Goal: Task Accomplishment & Management: Use online tool/utility

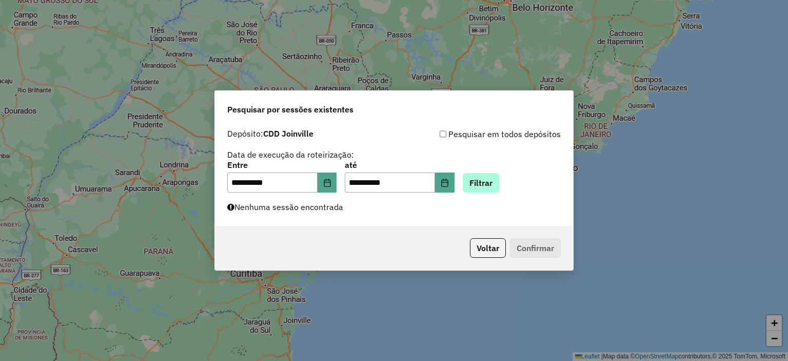
click at [497, 182] on button "Filtrar" at bounding box center [481, 182] width 36 height 19
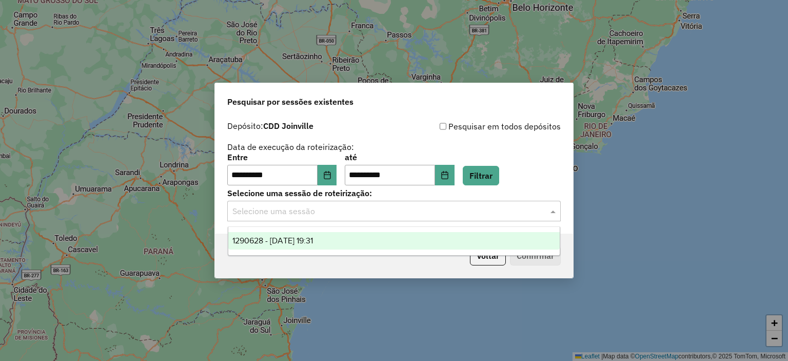
click at [333, 209] on input "text" at bounding box center [383, 211] width 303 height 12
click at [313, 241] on span "1290628 - 08/10/2025 19:31" at bounding box center [272, 240] width 81 height 9
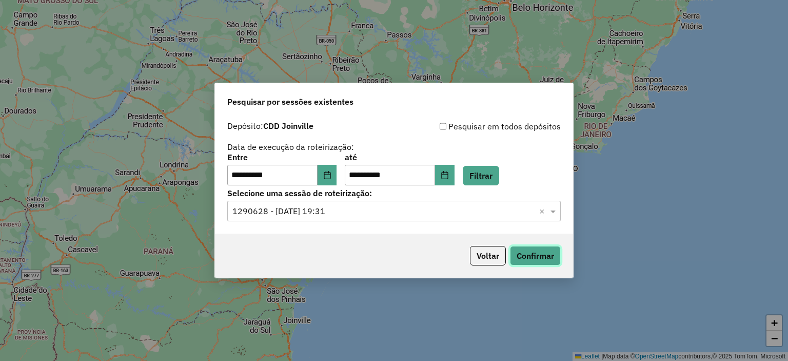
click at [529, 254] on button "Confirmar" at bounding box center [535, 255] width 51 height 19
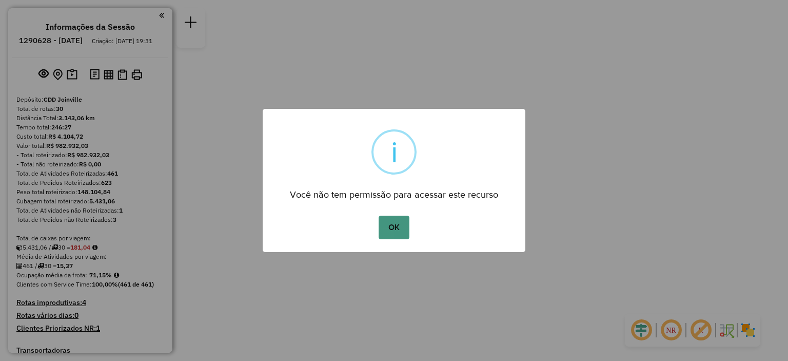
click at [402, 231] on button "OK" at bounding box center [394, 227] width 30 height 24
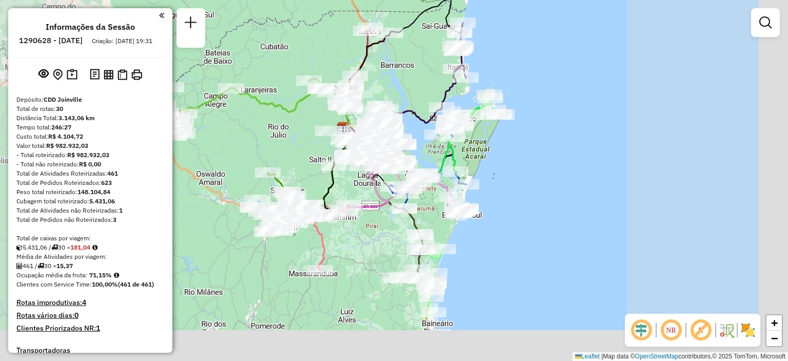
drag, startPoint x: 431, startPoint y: 319, endPoint x: 384, endPoint y: 264, distance: 72.0
click at [384, 264] on div "Janela de atendimento Grade de atendimento Capacidade Transportadoras Veículos …" at bounding box center [394, 180] width 788 height 361
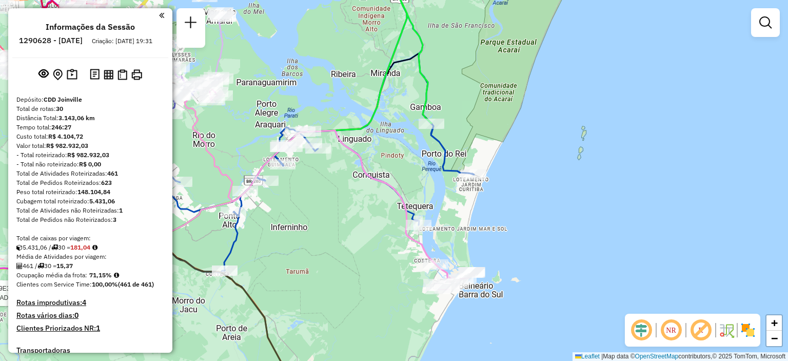
drag, startPoint x: 439, startPoint y: 194, endPoint x: 489, endPoint y: 239, distance: 67.6
click at [489, 239] on div "Rota 6 - Placa RLI9E37 46912559 - MERCADO DA FAMILIA LTDA. Janela de atendiment…" at bounding box center [394, 180] width 788 height 361
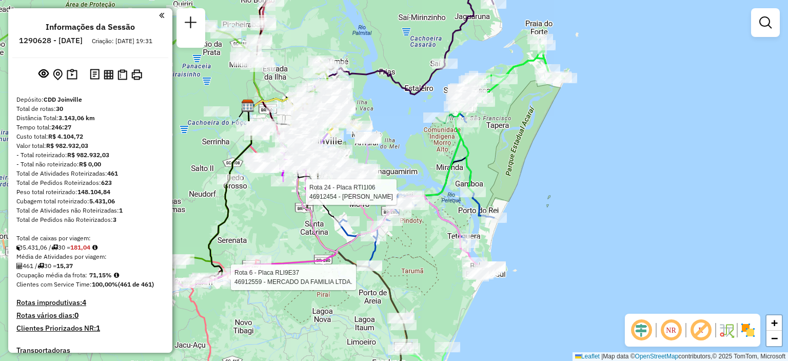
select select "**********"
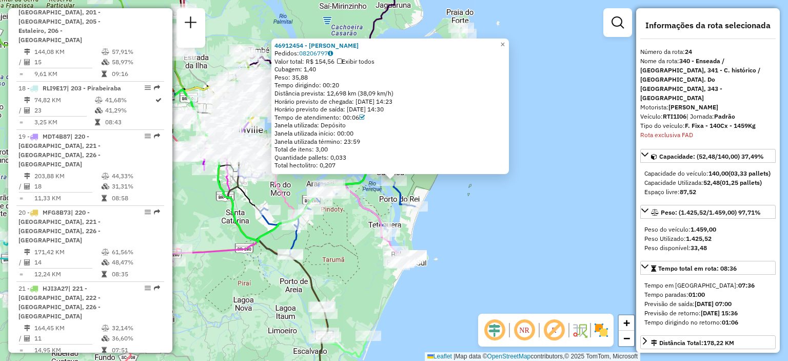
scroll to position [1832, 0]
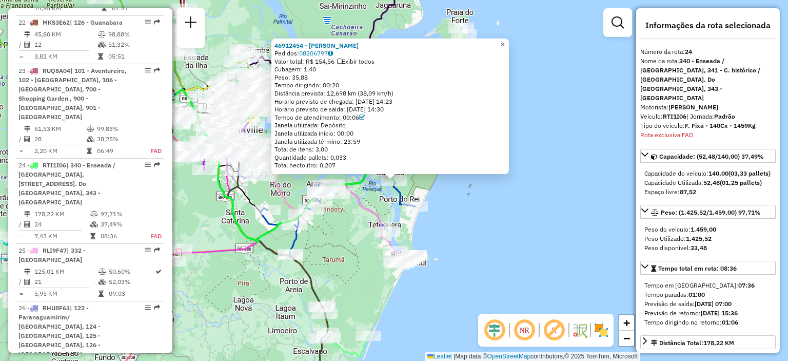
click at [505, 41] on span "×" at bounding box center [502, 44] width 5 height 9
click at [505, 44] on span "×" at bounding box center [502, 44] width 5 height 9
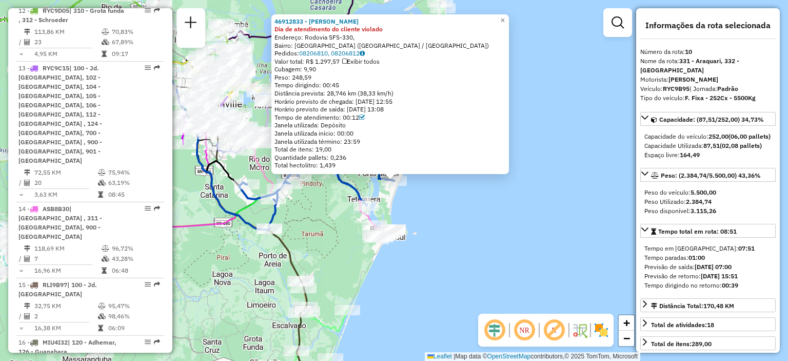
scroll to position [909, 0]
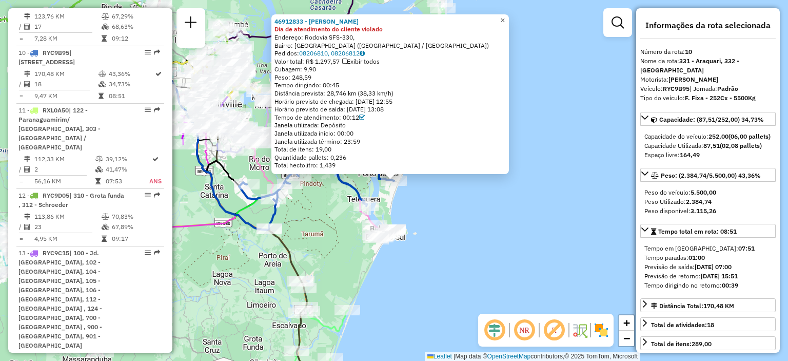
click at [505, 16] on span "×" at bounding box center [502, 20] width 5 height 9
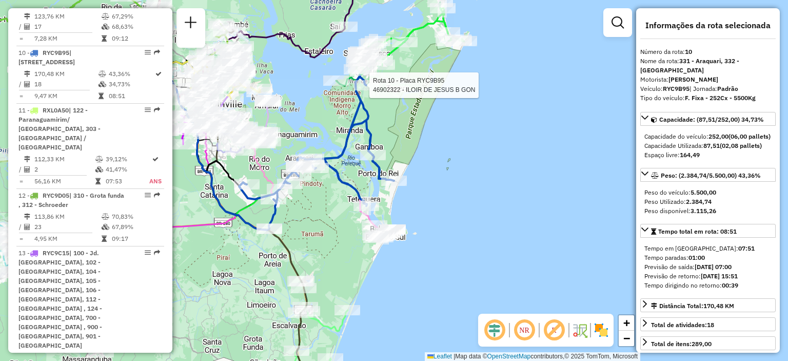
click at [364, 90] on div at bounding box center [366, 85] width 26 height 10
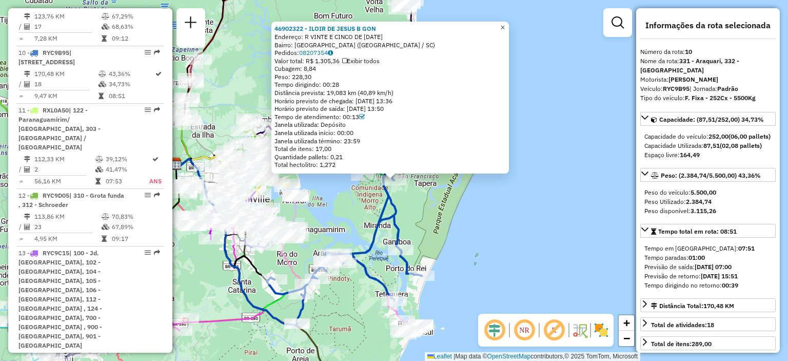
click at [505, 25] on span "×" at bounding box center [502, 27] width 5 height 9
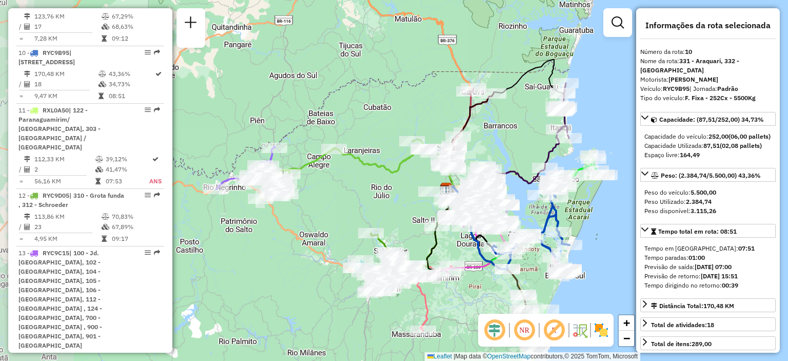
drag, startPoint x: 209, startPoint y: 190, endPoint x: 339, endPoint y: 183, distance: 130.5
click at [339, 183] on div "Janela de atendimento Grade de atendimento Capacidade Transportadoras Veículos …" at bounding box center [394, 180] width 788 height 361
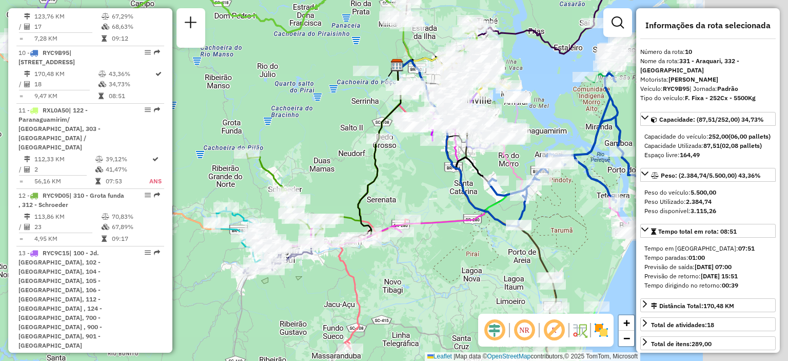
drag, startPoint x: 348, startPoint y: 288, endPoint x: 285, endPoint y: 296, distance: 63.6
click at [285, 295] on div "Janela de atendimento Grade de atendimento Capacidade Transportadoras Veículos …" at bounding box center [394, 180] width 788 height 361
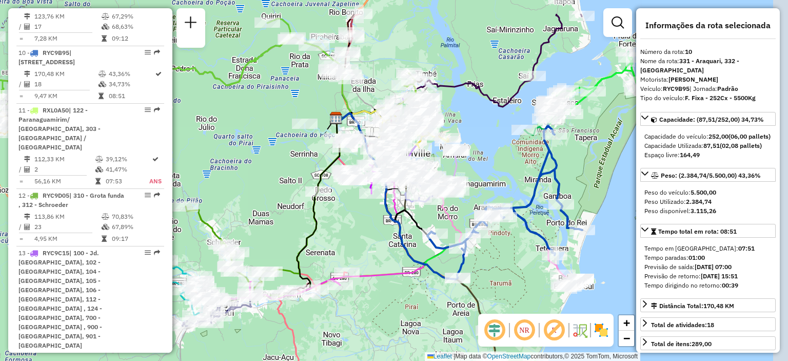
drag, startPoint x: 390, startPoint y: 190, endPoint x: 359, endPoint y: 217, distance: 41.1
click at [359, 217] on div "Janela de atendimento Grade de atendimento Capacidade Transportadoras Veículos …" at bounding box center [394, 180] width 788 height 361
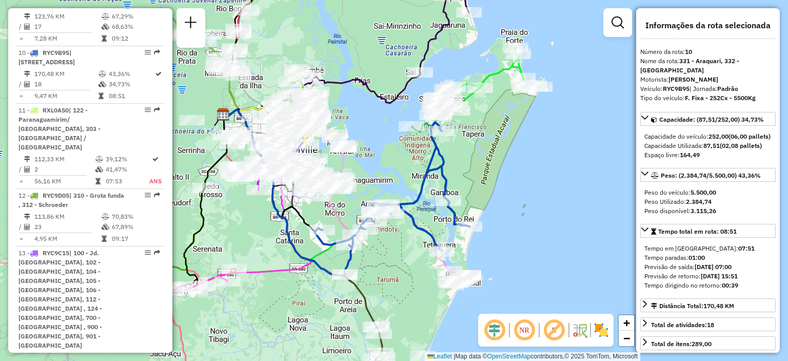
drag, startPoint x: 613, startPoint y: 172, endPoint x: 503, endPoint y: 166, distance: 110.5
click at [503, 166] on div "Janela de atendimento Grade de atendimento Capacidade Transportadoras Veículos …" at bounding box center [394, 180] width 788 height 361
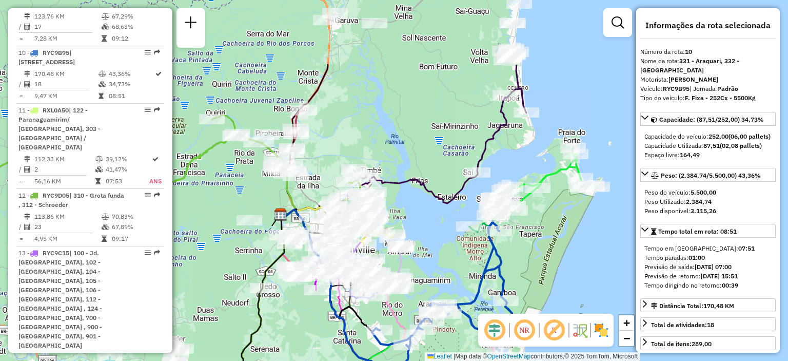
drag, startPoint x: 408, startPoint y: 161, endPoint x: 462, endPoint y: 207, distance: 70.9
click at [458, 242] on div "Janela de atendimento Grade de atendimento Capacidade Transportadoras Veículos …" at bounding box center [394, 180] width 788 height 361
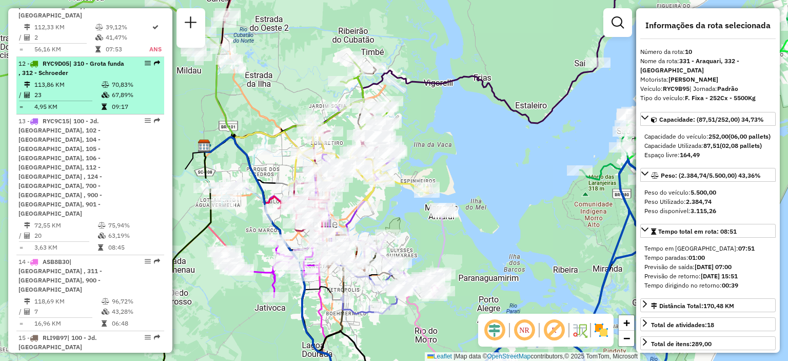
scroll to position [1063, 0]
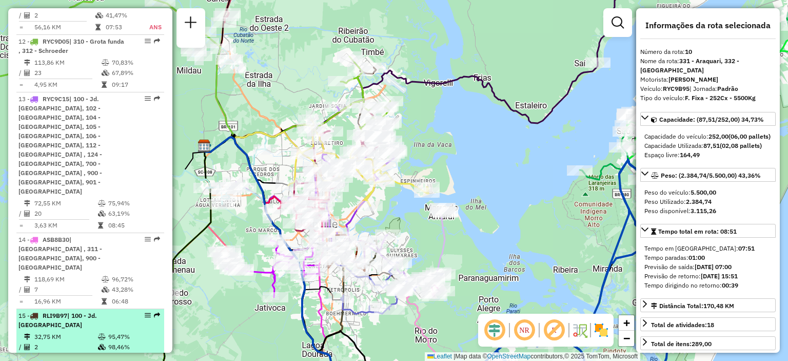
click at [145, 309] on li "15 - RLI9B97 | 100 - Jd. Paraíso 32,75 KM 95,47% / 2 98,46% = 16,38 KM 06:09" at bounding box center [90, 337] width 148 height 57
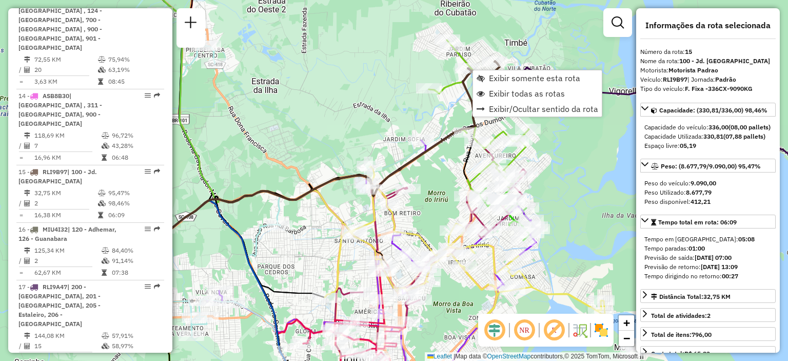
scroll to position [1270, 0]
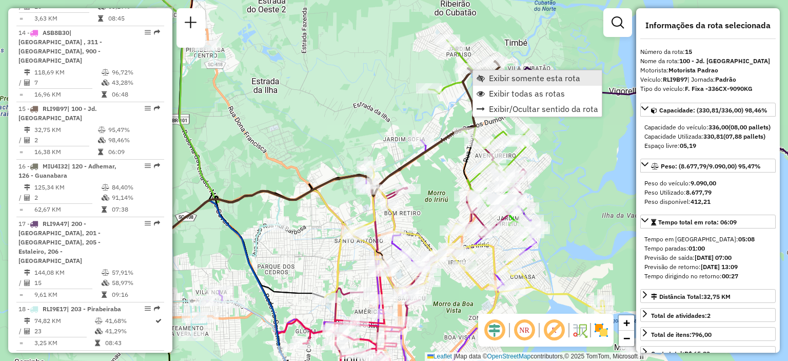
click at [507, 78] on span "Exibir somente esta rota" at bounding box center [534, 78] width 91 height 8
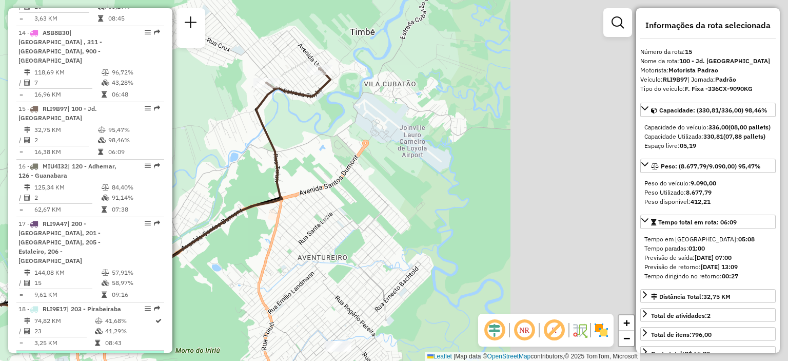
drag, startPoint x: 474, startPoint y: 172, endPoint x: 67, endPoint y: 229, distance: 411.3
click at [67, 229] on hb-router-mapa "Informações da Sessão 1290628 - 08/10/2025 Criação: 07/10/2025 19:31 Depósito: …" at bounding box center [394, 180] width 788 height 361
